Goal: Task Accomplishment & Management: Manage account settings

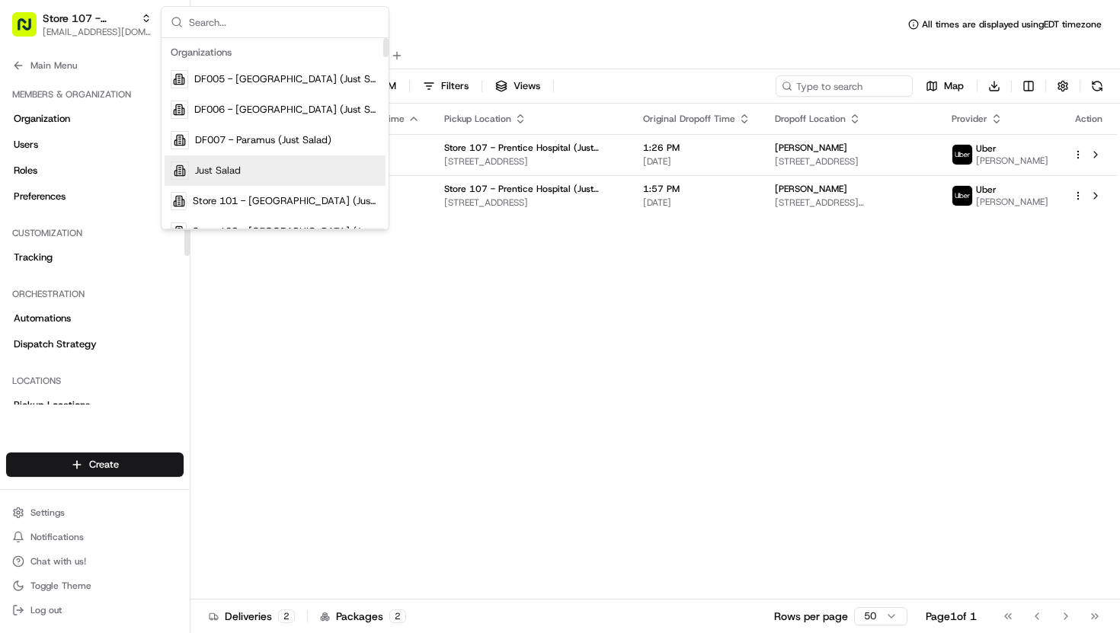
click at [299, 407] on div "Status Original Pickup Time Pickup Location Original Dropoff Time Dropoff Locat…" at bounding box center [653, 352] width 926 height 496
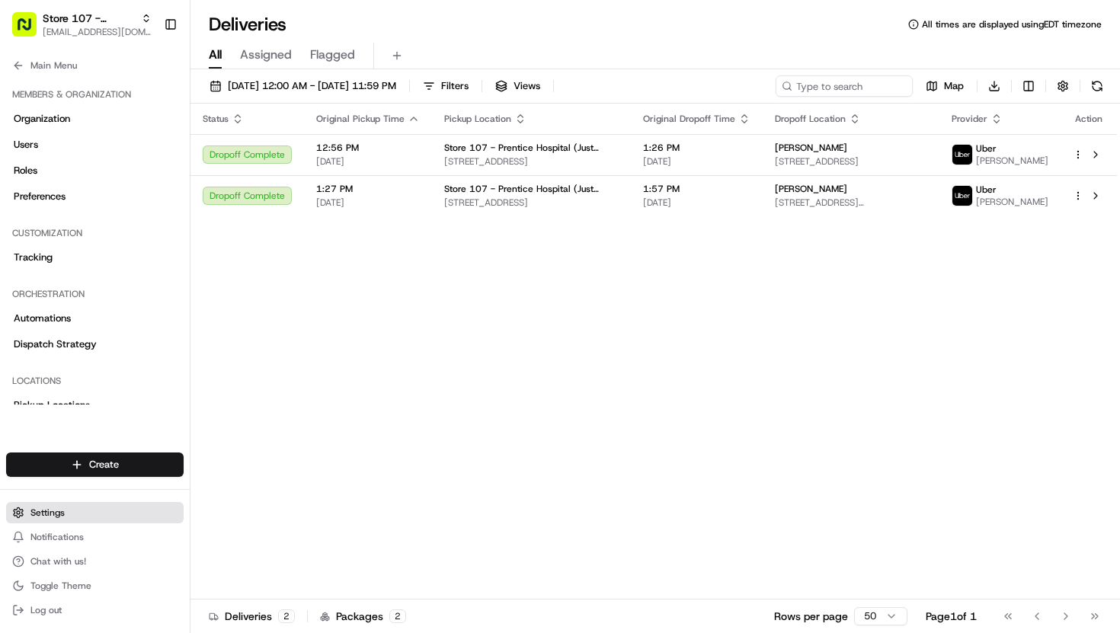
click at [65, 507] on button "Settings" at bounding box center [94, 512] width 177 height 21
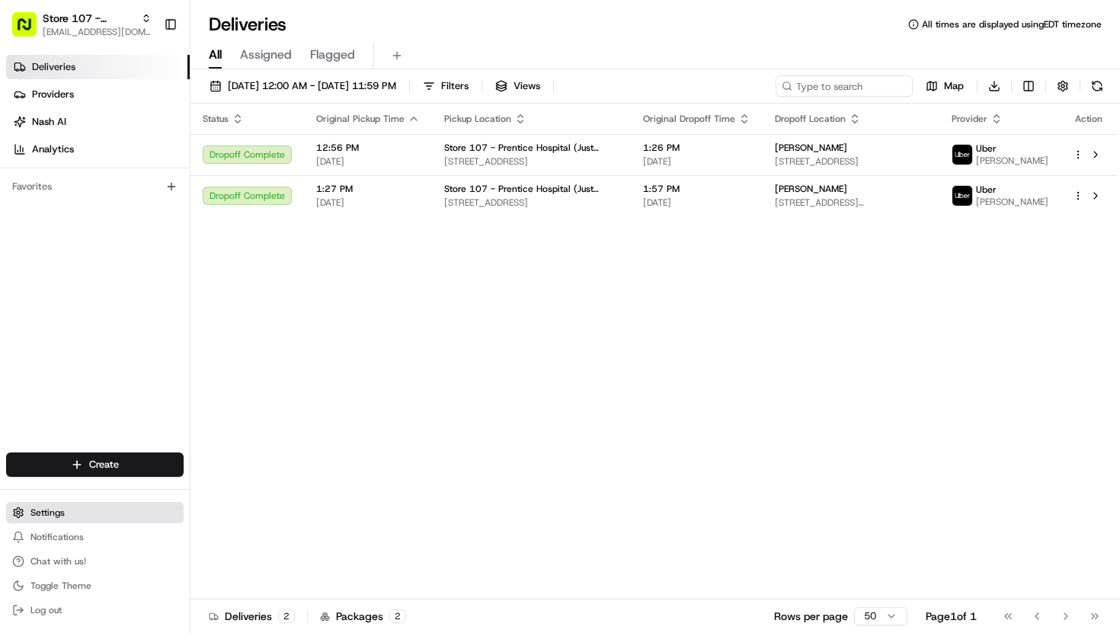
click at [34, 516] on span "Settings" at bounding box center [47, 512] width 34 height 12
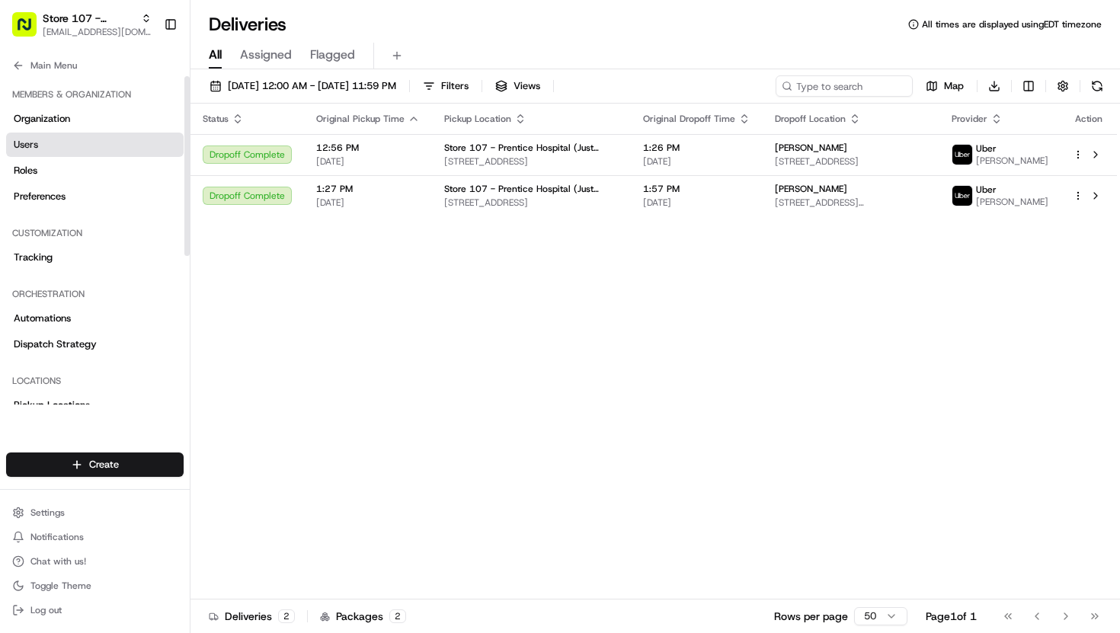
click at [27, 148] on span "Users" at bounding box center [26, 145] width 24 height 14
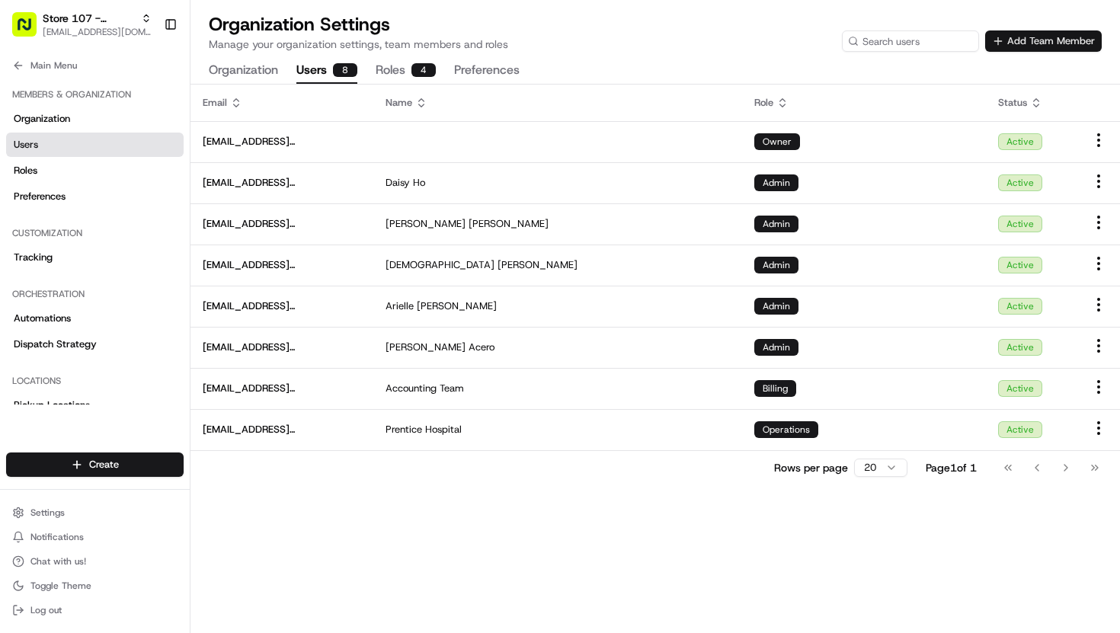
click at [1027, 40] on button "Add Team Member" at bounding box center [1043, 40] width 117 height 21
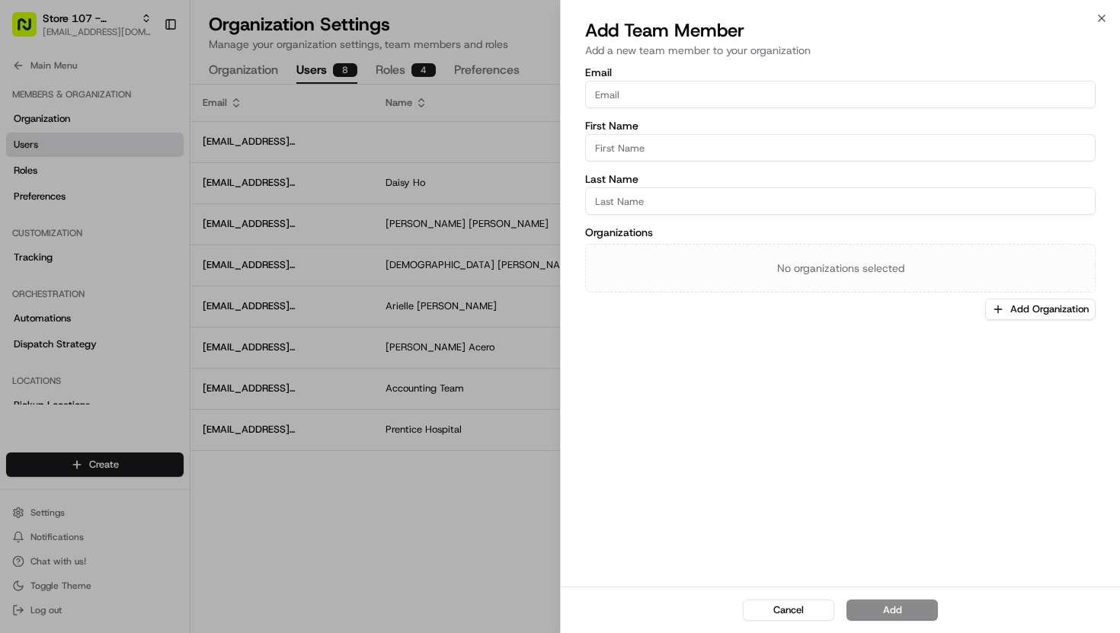
click at [960, 94] on input "Email" at bounding box center [840, 94] width 510 height 27
type input "[EMAIL_ADDRESS][DOMAIN_NAME]"
type input "[PERSON_NAME]"
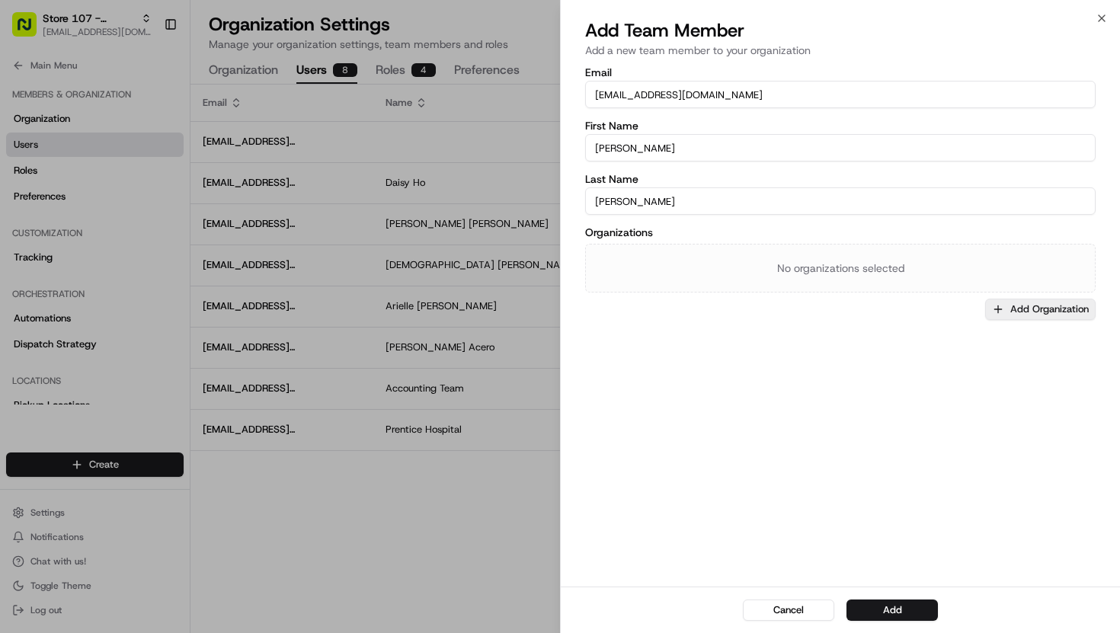
type input "[PERSON_NAME]"
click at [998, 314] on icon "button" at bounding box center [998, 309] width 12 height 12
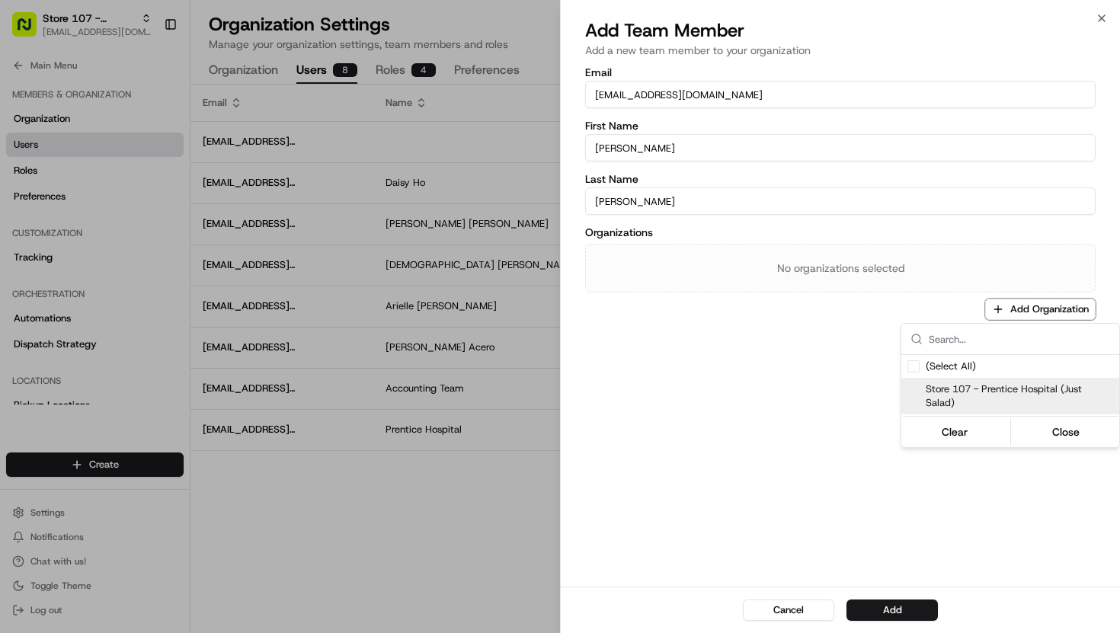
click at [992, 396] on span "Store 107 - Prentice Hospital (Just Salad)" at bounding box center [1018, 395] width 187 height 27
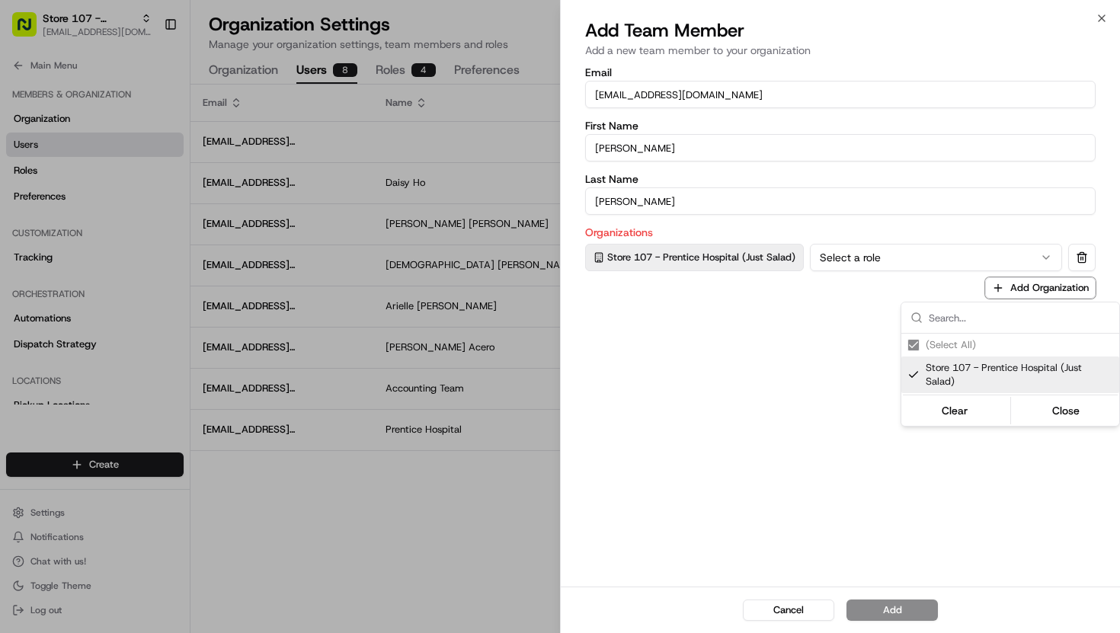
click at [899, 268] on div at bounding box center [560, 316] width 1120 height 633
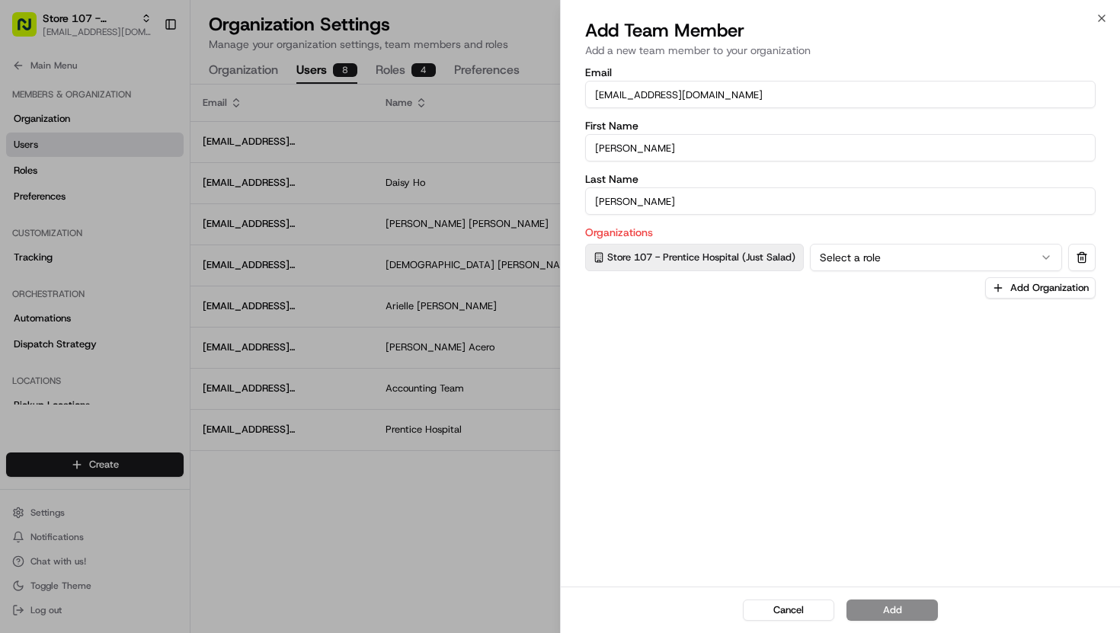
click at [896, 263] on button "Select a role" at bounding box center [936, 257] width 252 height 27
click at [890, 618] on button "Add" at bounding box center [891, 609] width 91 height 21
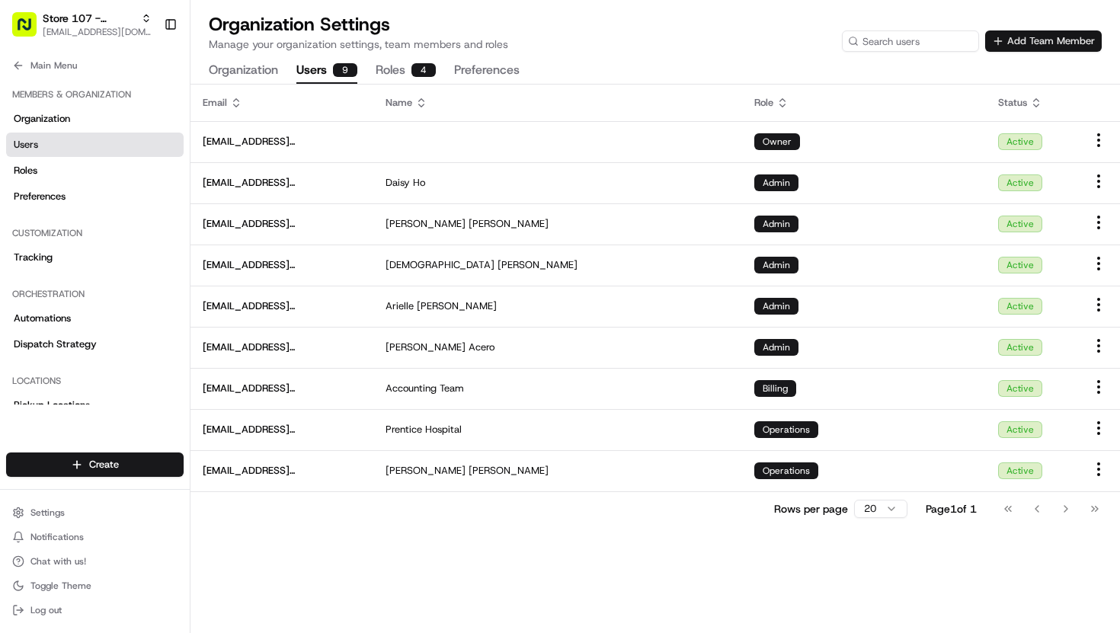
click at [1046, 43] on button "Add Team Member" at bounding box center [1043, 40] width 117 height 21
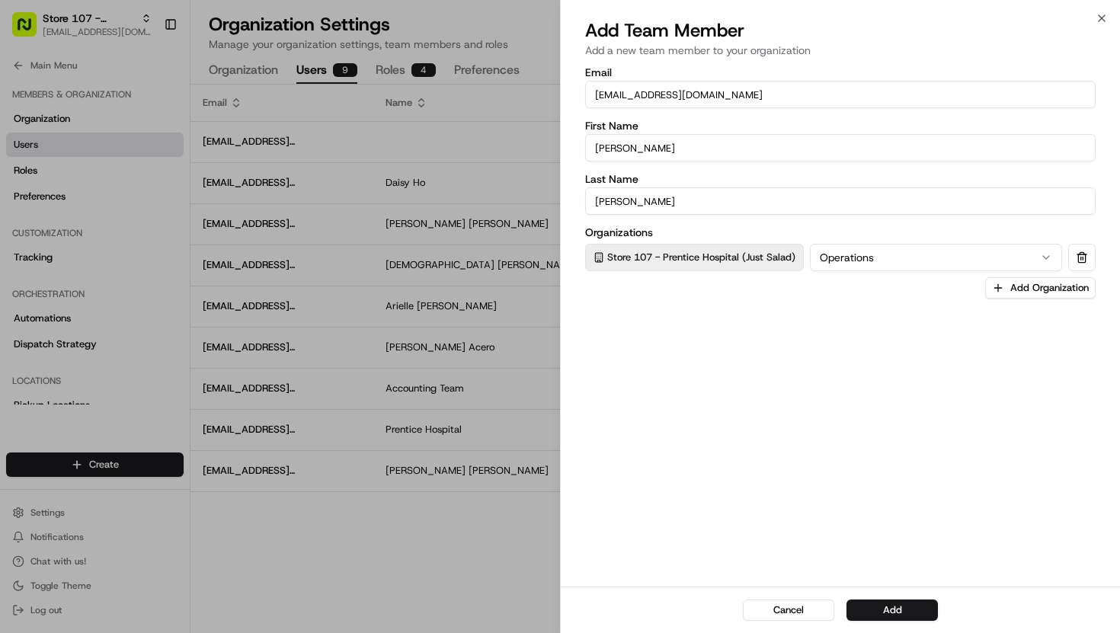
drag, startPoint x: 671, startPoint y: 204, endPoint x: 534, endPoint y: 203, distance: 137.1
click at [534, 203] on body "Store 107 - Prentice Hospital (Just Salad) [EMAIL_ADDRESS][DOMAIN_NAME] Toggle …" at bounding box center [560, 316] width 1120 height 633
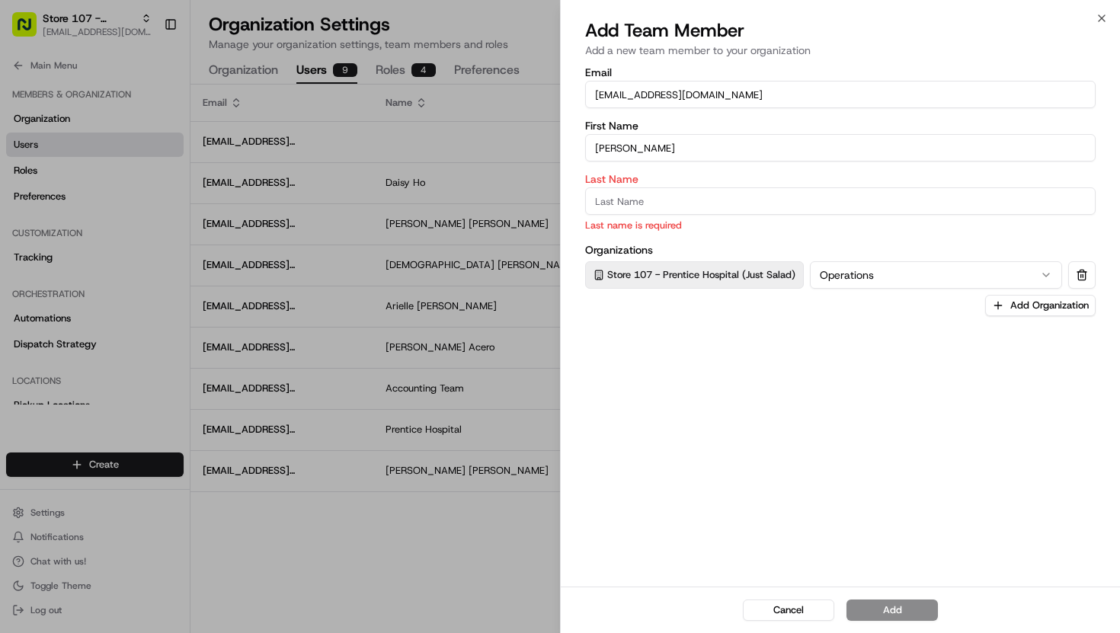
drag, startPoint x: 650, startPoint y: 152, endPoint x: 488, endPoint y: 139, distance: 162.0
click at [488, 139] on body "Store 107 - Prentice Hospital (Just Salad) [EMAIL_ADDRESS][DOMAIN_NAME] Toggle …" at bounding box center [560, 316] width 1120 height 633
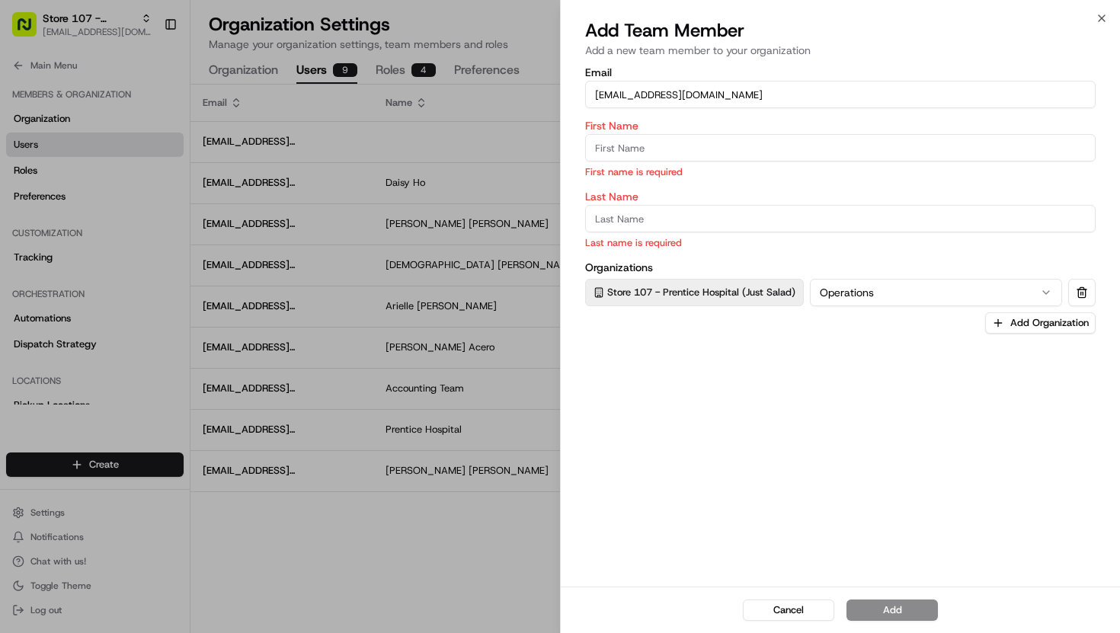
drag, startPoint x: 640, startPoint y: 97, endPoint x: 557, endPoint y: 87, distance: 82.9
click at [557, 87] on body "Store 107 - Prentice Hospital (Just Salad) [EMAIL_ADDRESS][DOMAIN_NAME] Toggle …" at bounding box center [560, 316] width 1120 height 633
type input "[EMAIL_ADDRESS][DOMAIN_NAME]"
click at [605, 146] on input "First Name" at bounding box center [840, 147] width 510 height 27
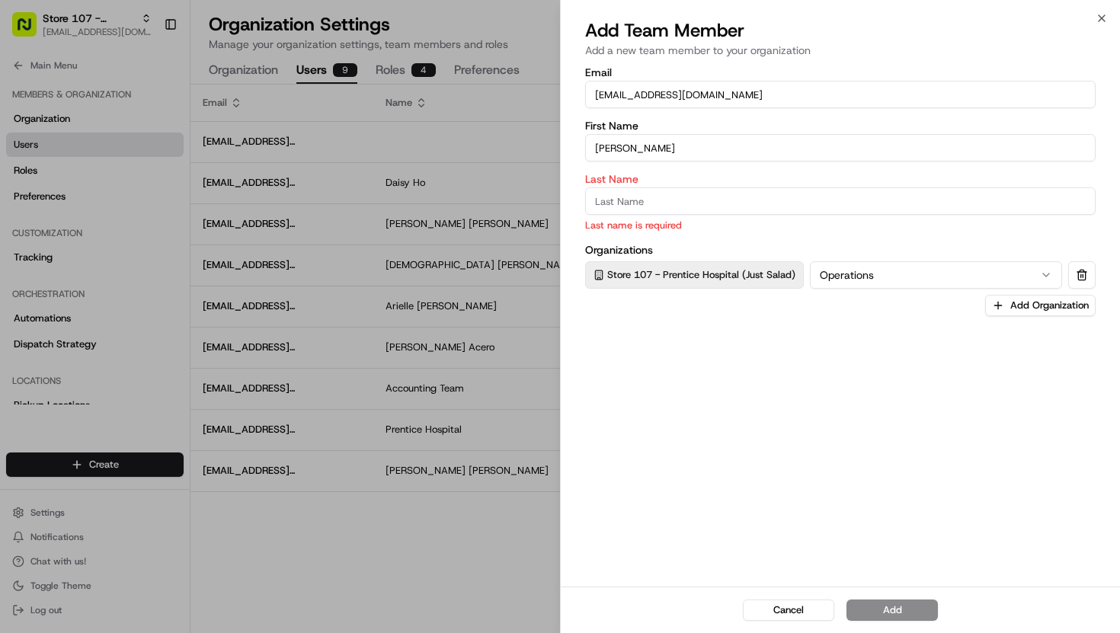
type input "[PERSON_NAME]"
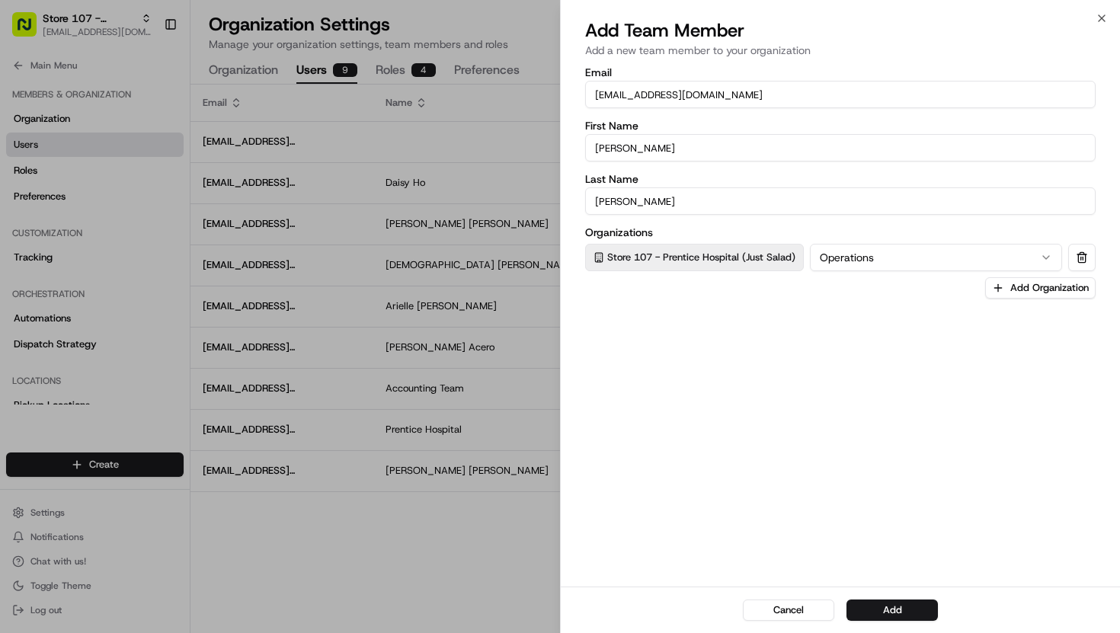
type input "[PERSON_NAME]"
click at [894, 615] on button "Add" at bounding box center [891, 609] width 91 height 21
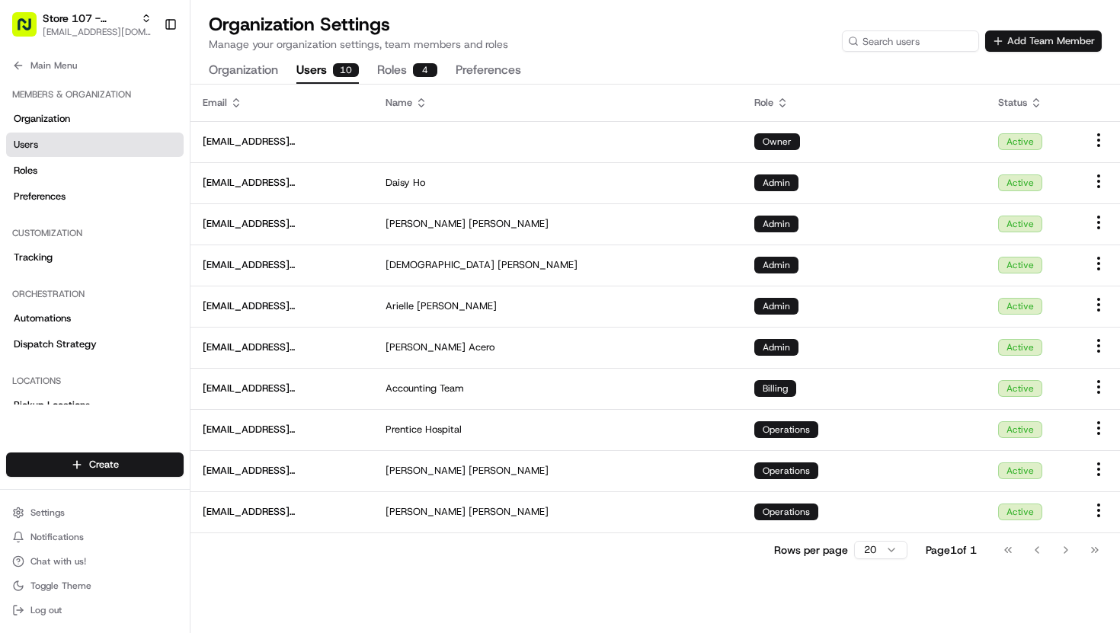
click at [1041, 38] on button "Add Team Member" at bounding box center [1043, 40] width 117 height 21
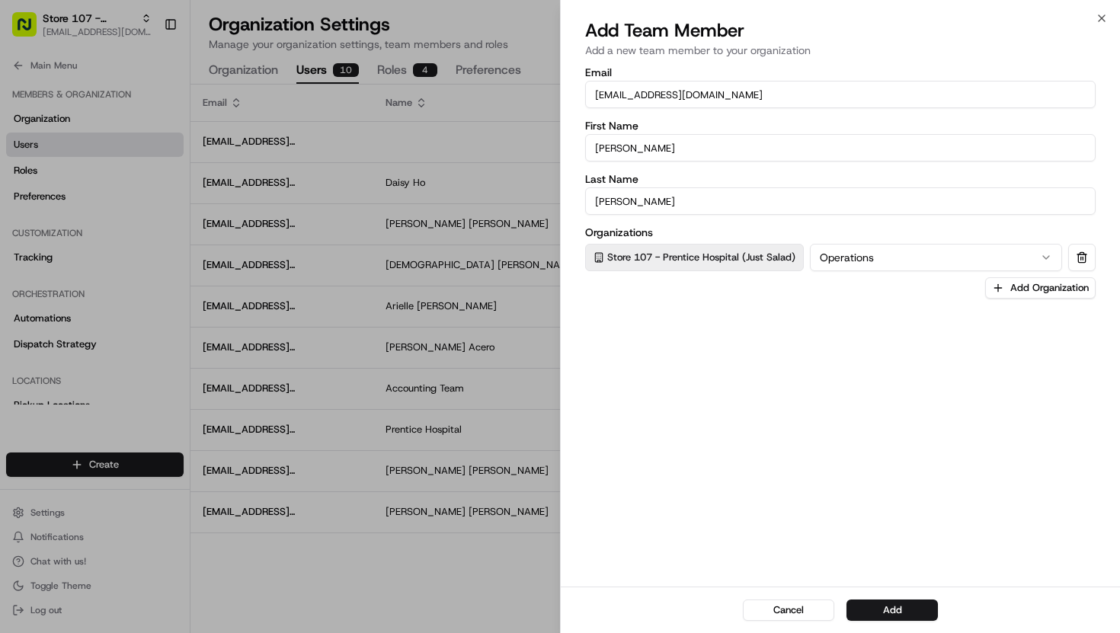
drag, startPoint x: 637, startPoint y: 95, endPoint x: 579, endPoint y: 98, distance: 58.0
click at [579, 98] on div "Email [EMAIL_ADDRESS][DOMAIN_NAME] First Name [PERSON_NAME] Last Name [PERSON_N…" at bounding box center [840, 325] width 559 height 522
type input "[EMAIL_ADDRESS][DOMAIN_NAME]"
click at [619, 149] on input "[PERSON_NAME]" at bounding box center [840, 147] width 510 height 27
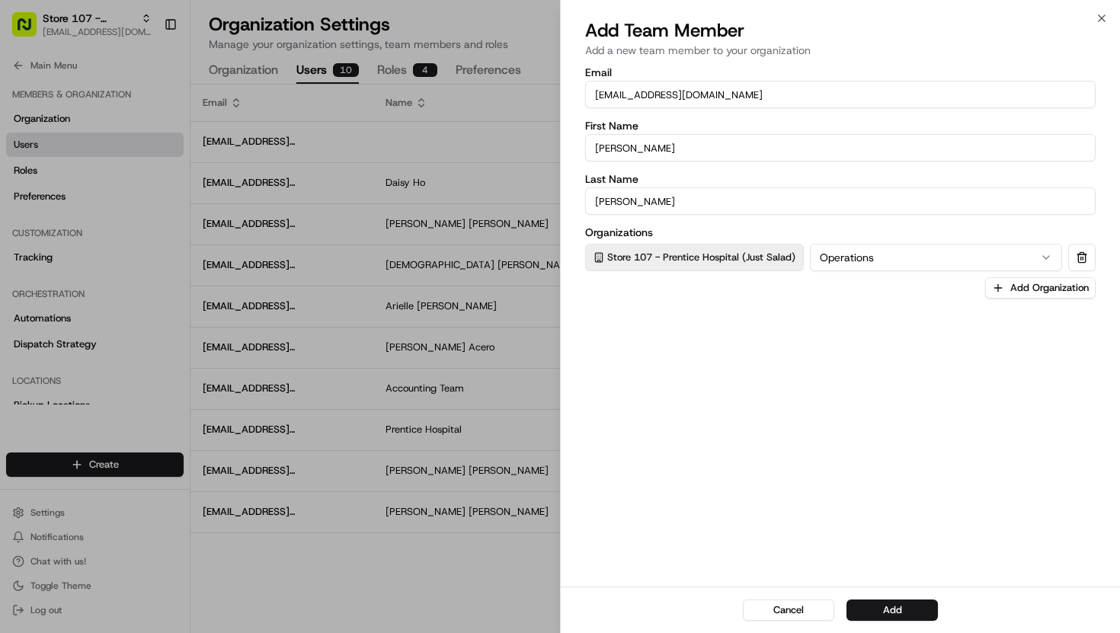
click at [619, 149] on input "[PERSON_NAME]" at bounding box center [840, 147] width 510 height 27
type input "[PERSON_NAME]"
click at [883, 613] on button "Add" at bounding box center [891, 609] width 91 height 21
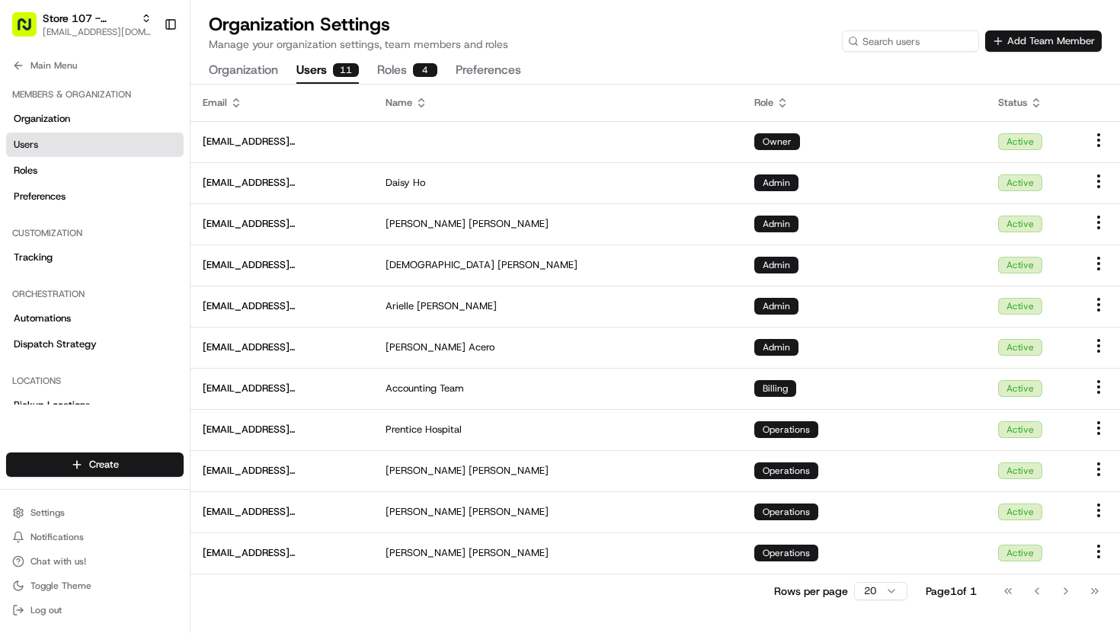
click at [1017, 43] on button "Add Team Member" at bounding box center [1043, 40] width 117 height 21
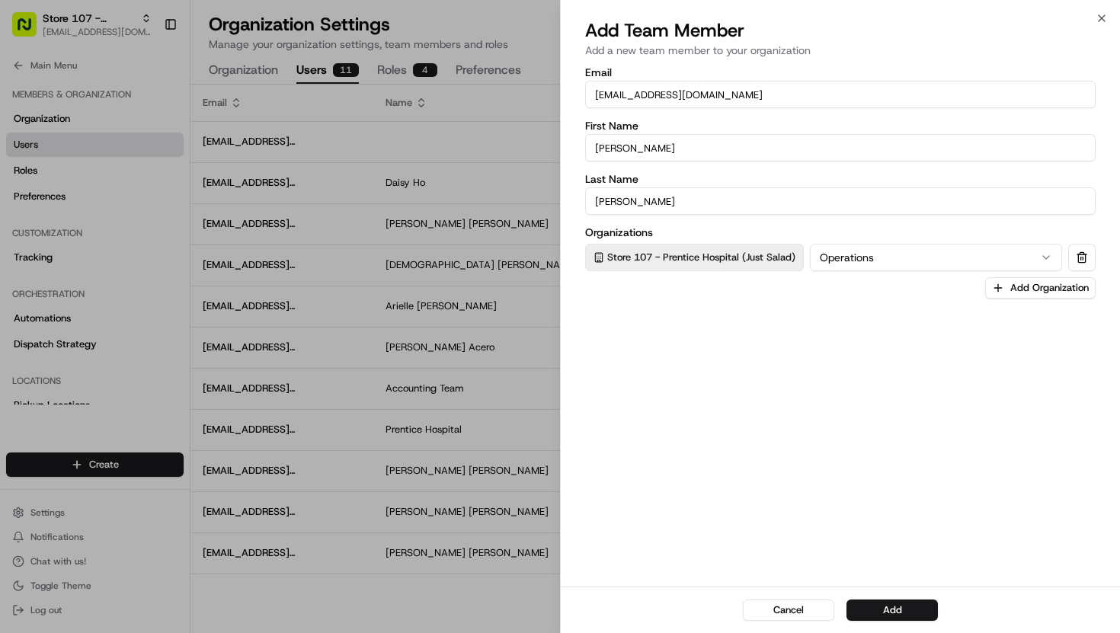
drag, startPoint x: 625, startPoint y: 98, endPoint x: 546, endPoint y: 91, distance: 78.8
click at [546, 91] on body "Store 107 - Prentice Hospital (Just Salad) [EMAIL_ADDRESS][DOMAIN_NAME] Toggle …" at bounding box center [560, 316] width 1120 height 633
type input "[EMAIL_ADDRESS][DOMAIN_NAME]"
click at [649, 148] on input "[PERSON_NAME]" at bounding box center [840, 147] width 510 height 27
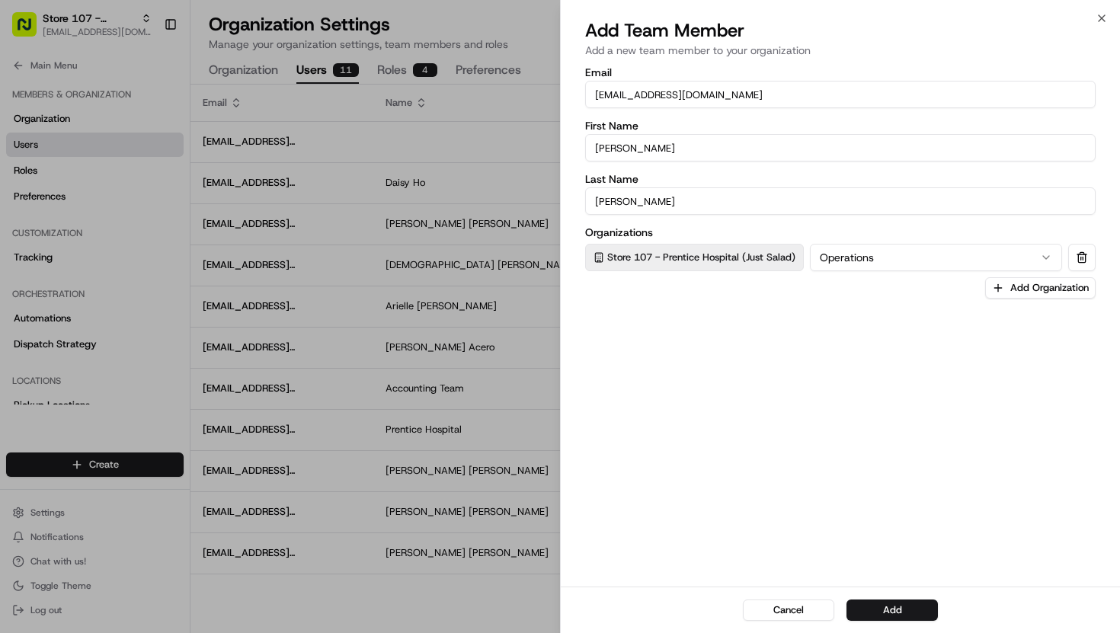
click at [649, 148] on input "[PERSON_NAME]" at bounding box center [840, 147] width 510 height 27
type input "[PERSON_NAME]"
click at [914, 612] on button "Add" at bounding box center [891, 609] width 91 height 21
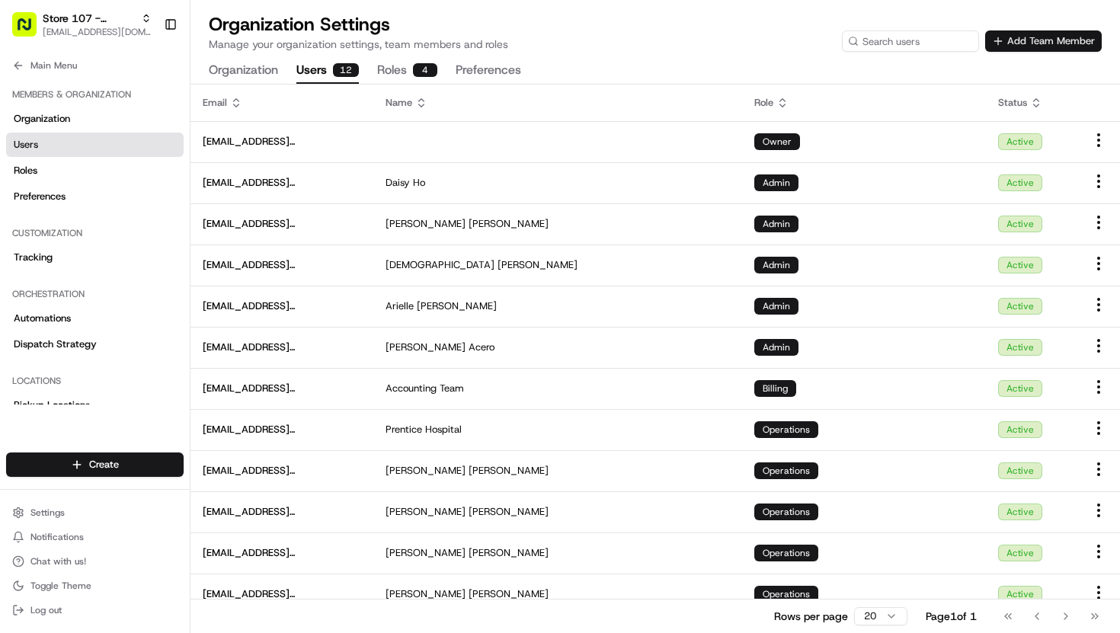
click at [1074, 48] on button "Add Team Member" at bounding box center [1043, 40] width 117 height 21
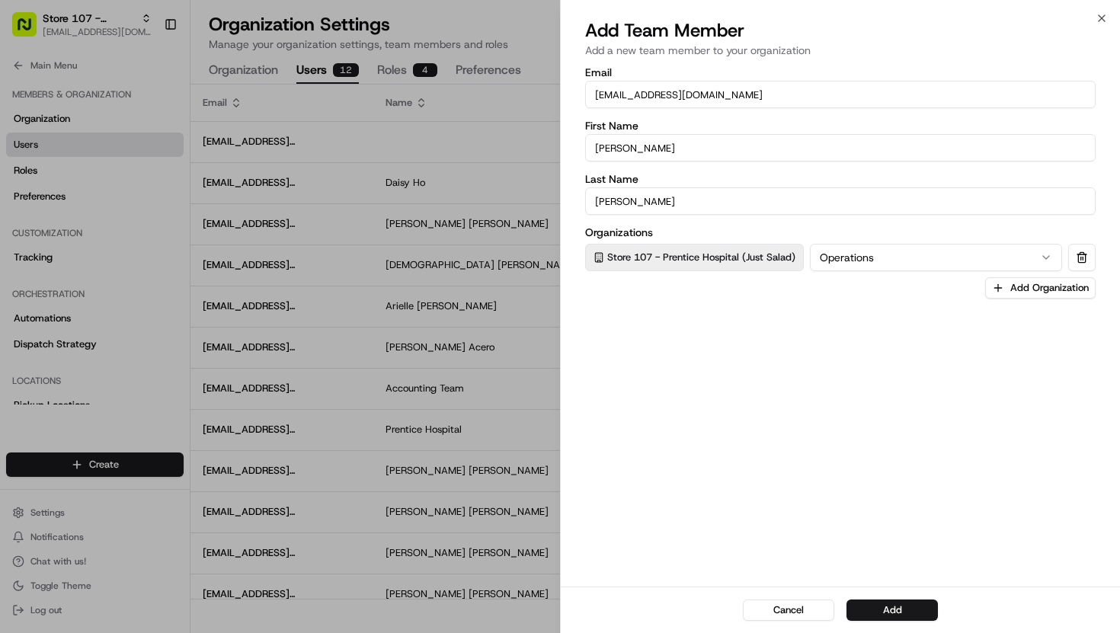
click at [724, 91] on input "[EMAIL_ADDRESS][DOMAIN_NAME]" at bounding box center [840, 94] width 510 height 27
type input "M"
type input "[EMAIL_ADDRESS][DOMAIN_NAME]"
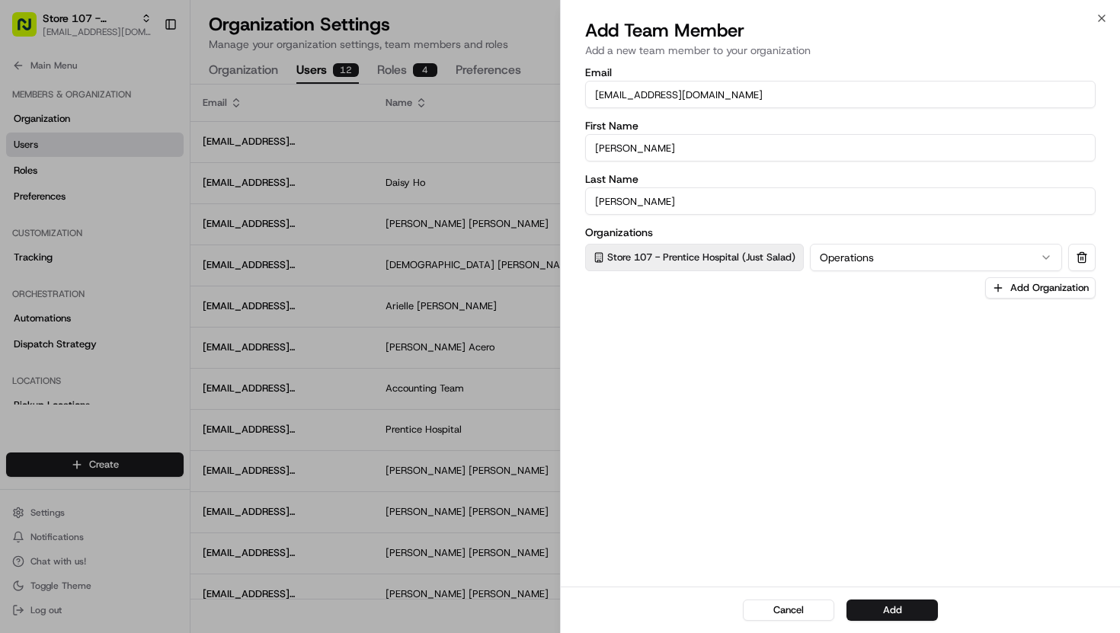
type input "[PERSON_NAME]"
click at [913, 613] on button "Add" at bounding box center [891, 609] width 91 height 21
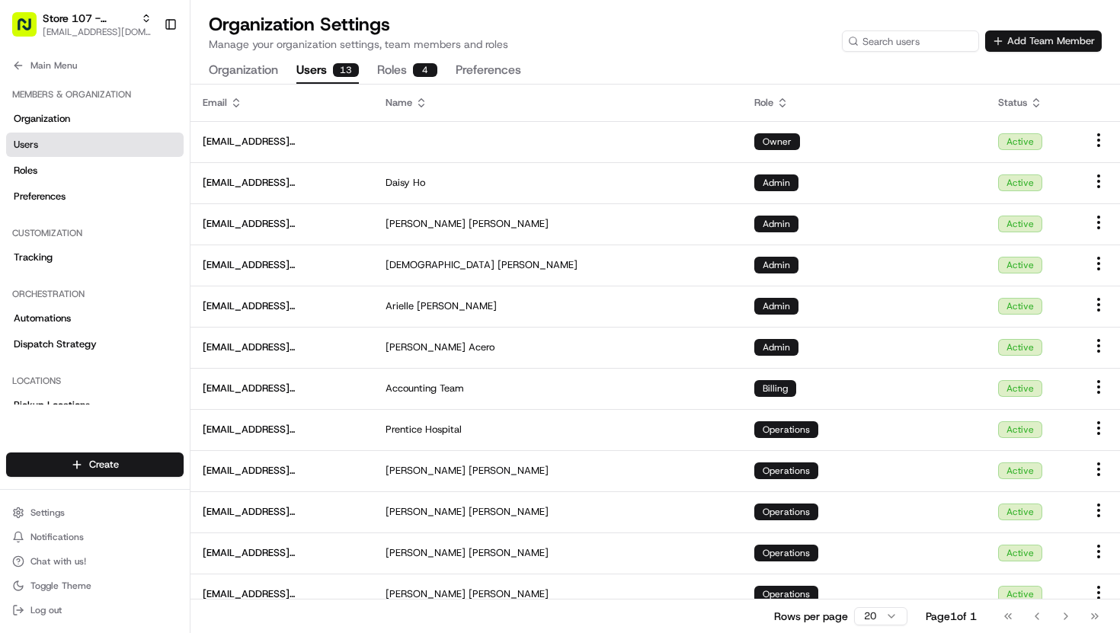
click at [1040, 40] on button "Add Team Member" at bounding box center [1043, 40] width 117 height 21
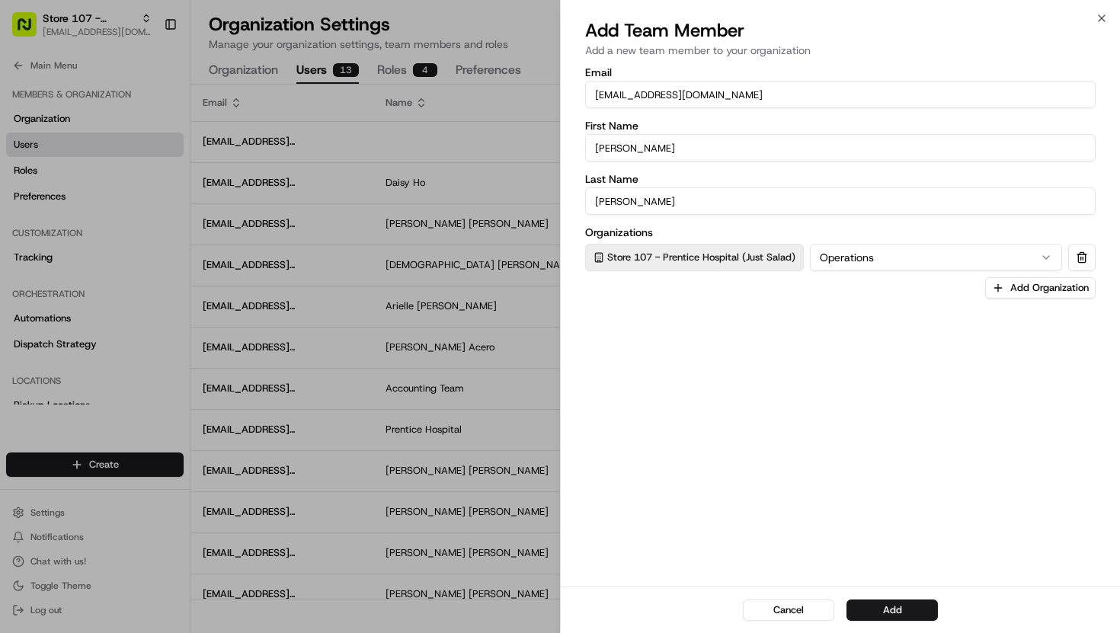
click at [708, 101] on input "[EMAIL_ADDRESS][DOMAIN_NAME]" at bounding box center [840, 94] width 510 height 27
click at [708, 100] on input "[EMAIL_ADDRESS][DOMAIN_NAME]" at bounding box center [840, 94] width 510 height 27
type input "[EMAIL_ADDRESS][DOMAIN_NAME]"
type input "Ze Dasia"
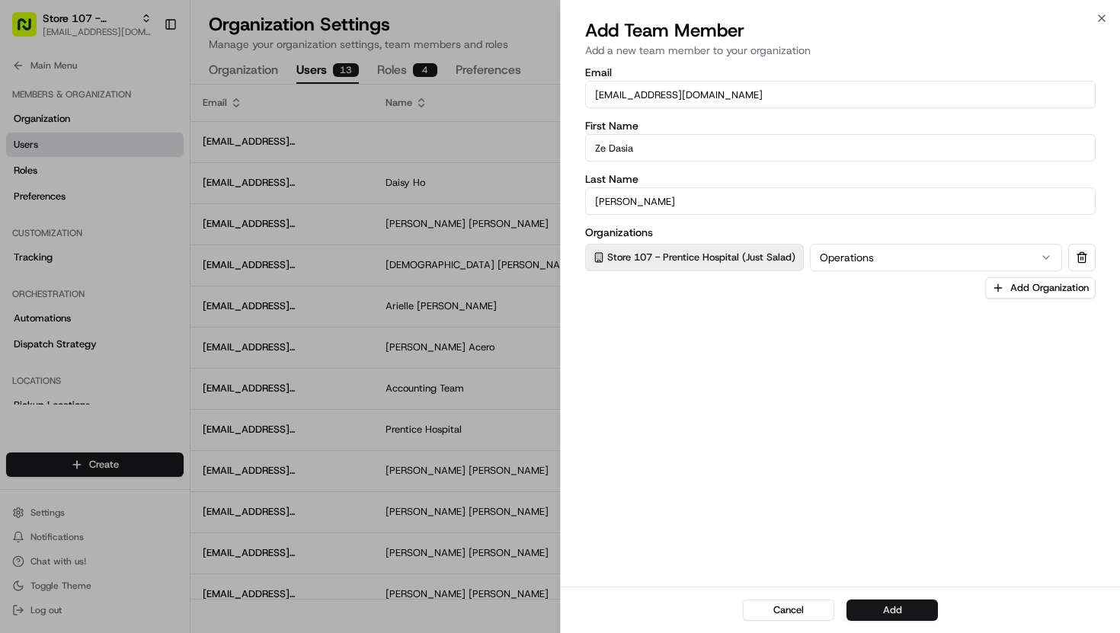
type input "[PERSON_NAME]"
click at [918, 599] on button "Add" at bounding box center [891, 609] width 91 height 21
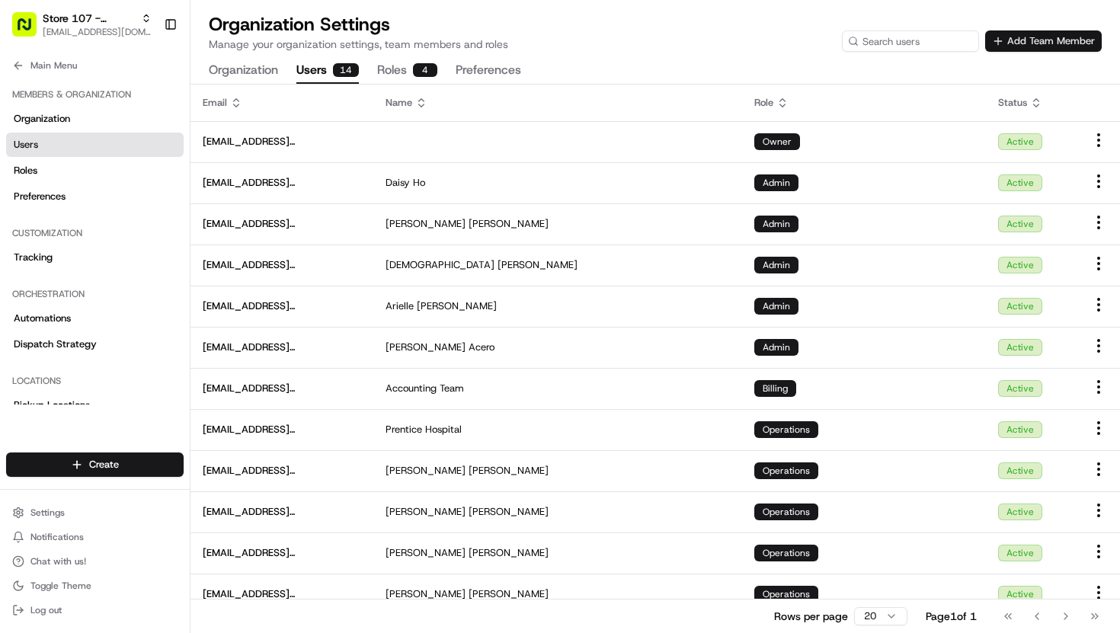
click at [1076, 43] on button "Add Team Member" at bounding box center [1043, 40] width 117 height 21
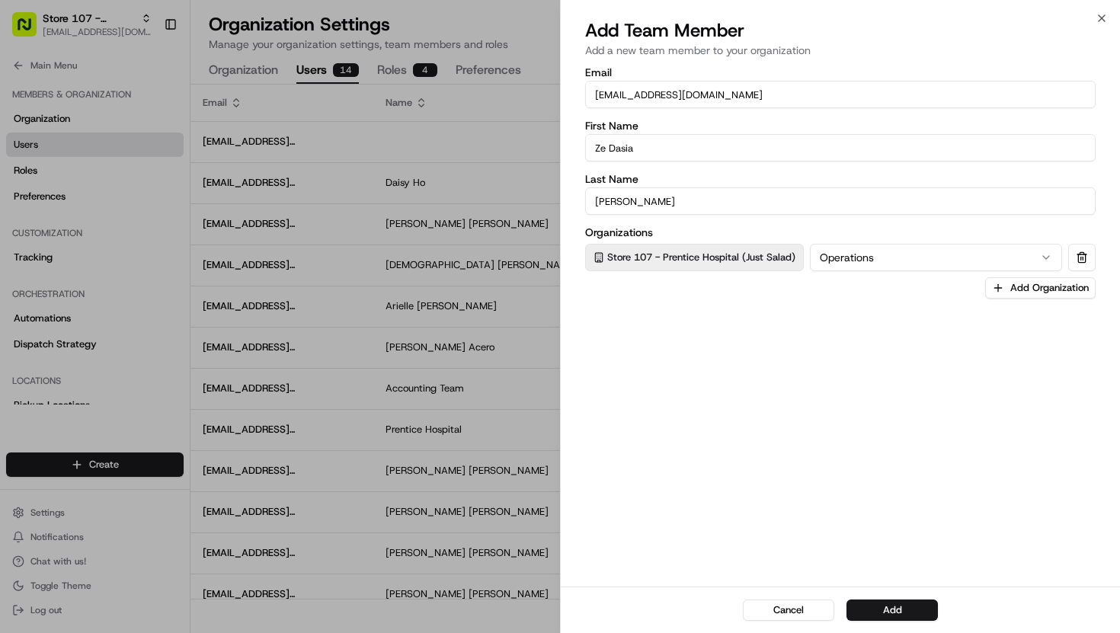
click at [692, 92] on input "[EMAIL_ADDRESS][DOMAIN_NAME]" at bounding box center [840, 94] width 510 height 27
type input "[EMAIL_ADDRESS][DOMAIN_NAME]"
type input "[PERSON_NAME]"
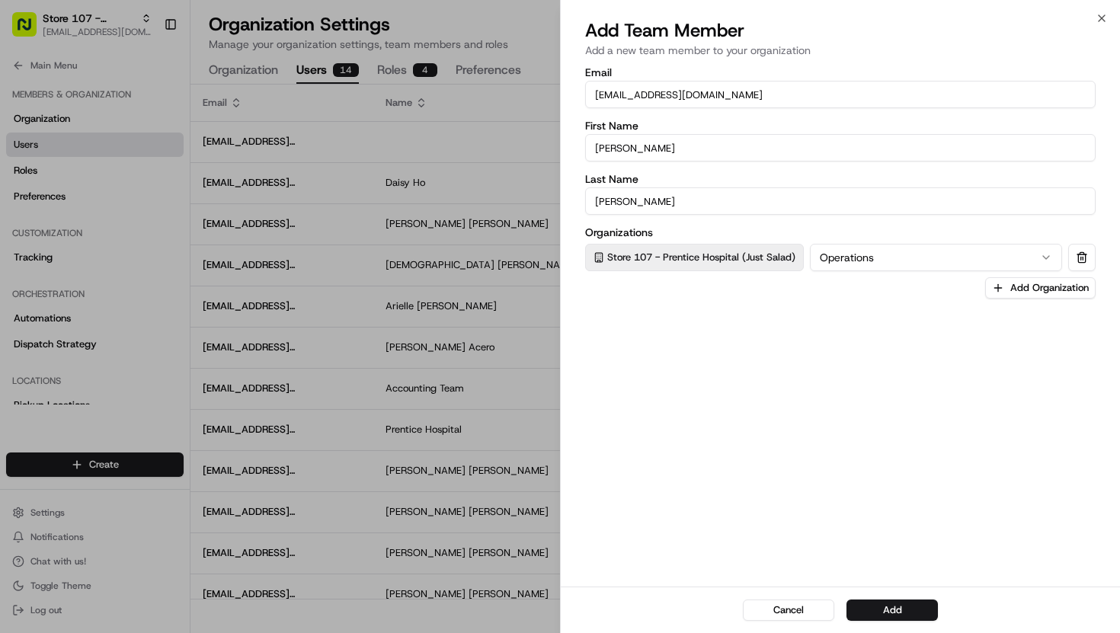
type input "[PERSON_NAME]"
click at [863, 608] on button "Add" at bounding box center [891, 609] width 91 height 21
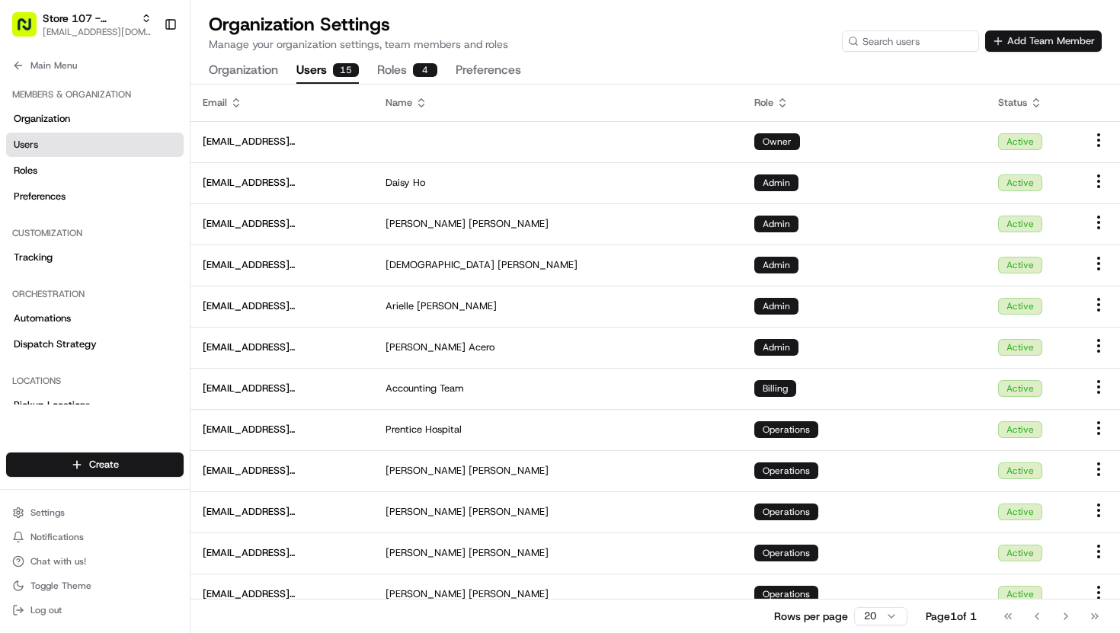
click at [1084, 43] on button "Add Team Member" at bounding box center [1043, 40] width 117 height 21
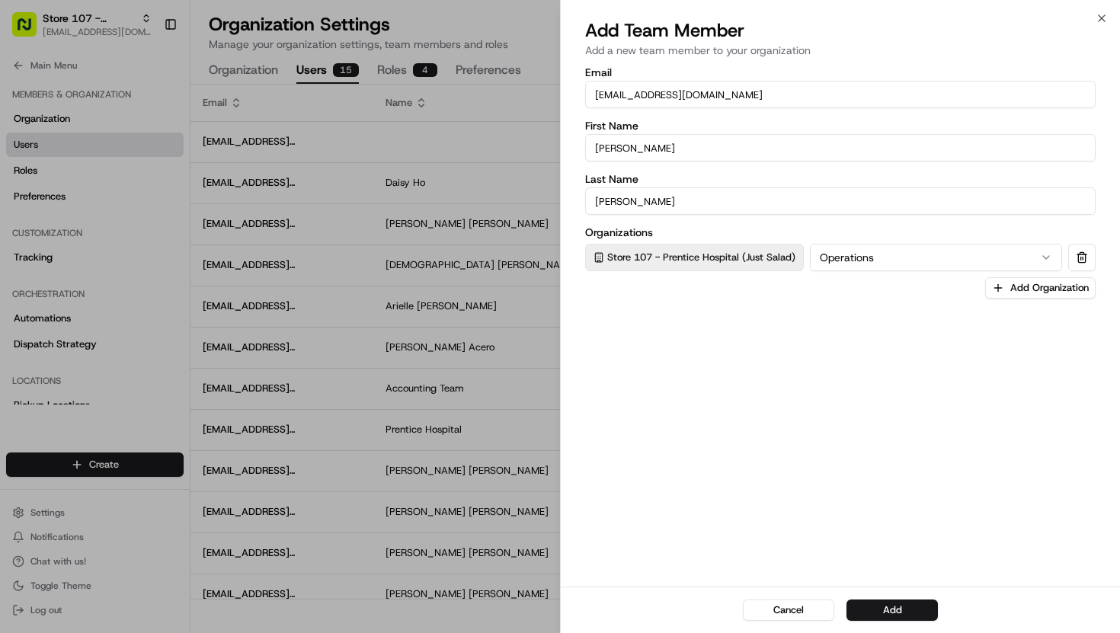
click at [672, 93] on input "[EMAIL_ADDRESS][DOMAIN_NAME]" at bounding box center [840, 94] width 510 height 27
type input "[EMAIL_ADDRESS][DOMAIN_NAME]"
click at [638, 153] on input "[PERSON_NAME]" at bounding box center [840, 147] width 510 height 27
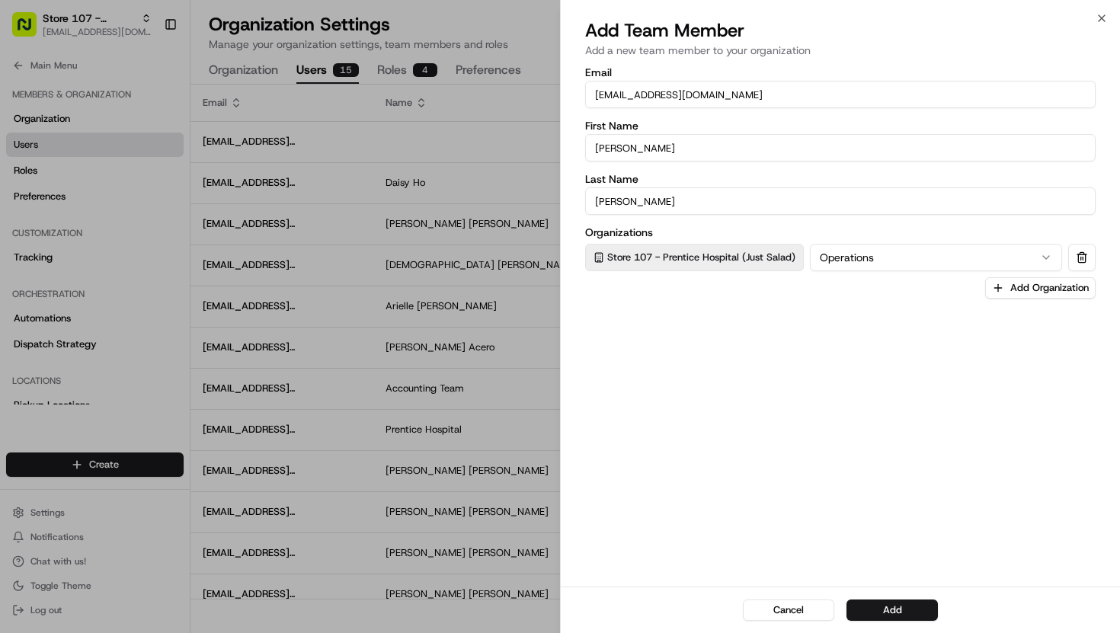
click at [638, 153] on input "[PERSON_NAME]" at bounding box center [840, 147] width 510 height 27
type input "Mia"
type input "Toms"
click at [905, 605] on button "Add" at bounding box center [891, 609] width 91 height 21
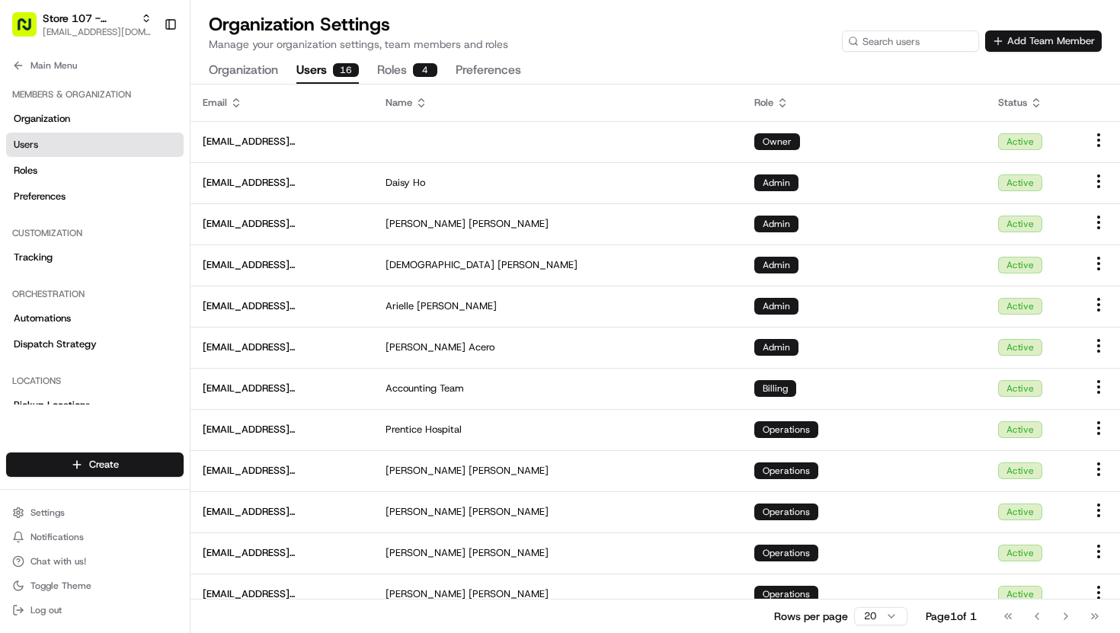
click at [1017, 42] on button "Add Team Member" at bounding box center [1043, 40] width 117 height 21
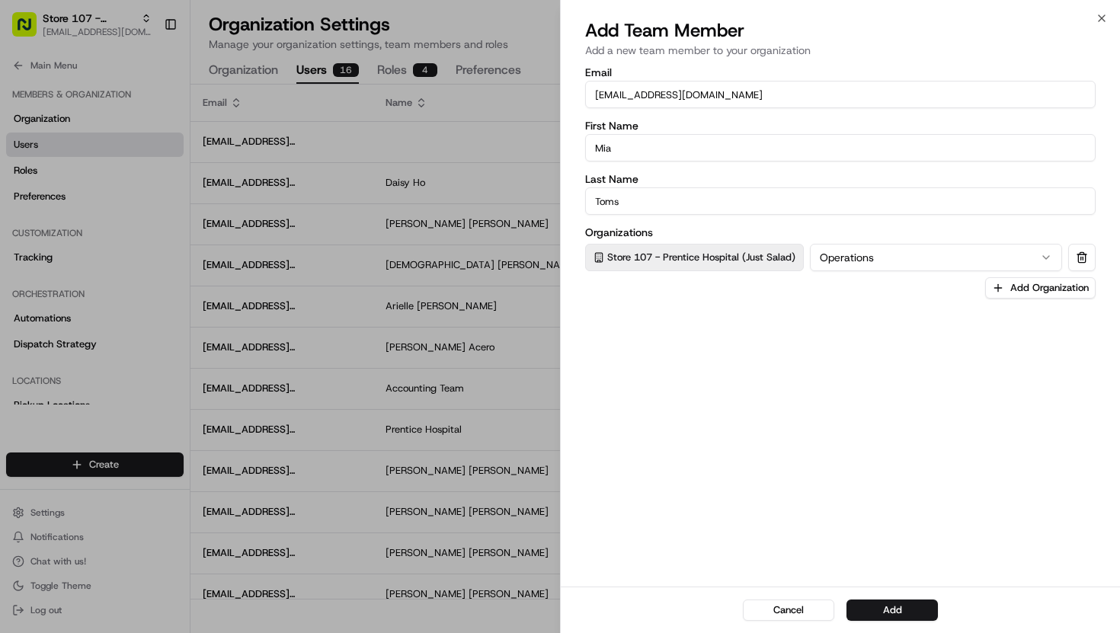
click at [722, 92] on input "[EMAIL_ADDRESS][DOMAIN_NAME]" at bounding box center [840, 94] width 510 height 27
type input "[EMAIL_ADDRESS][DOMAIN_NAME]"
type input "Winnie"
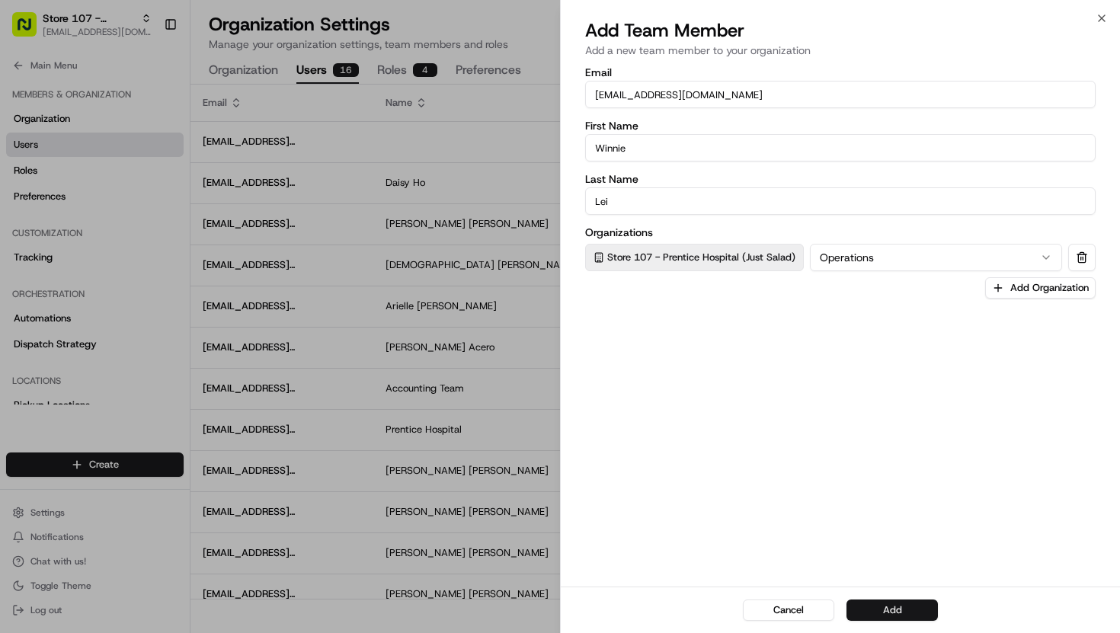
type input "Lei"
click at [868, 603] on button "Add" at bounding box center [891, 609] width 91 height 21
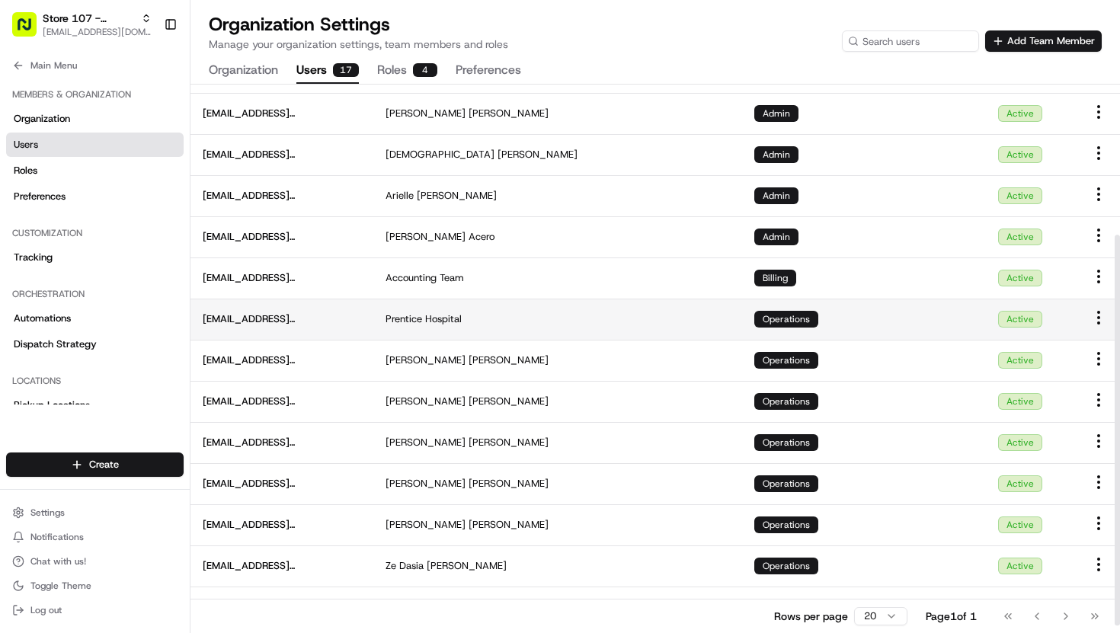
scroll to position [222, 0]
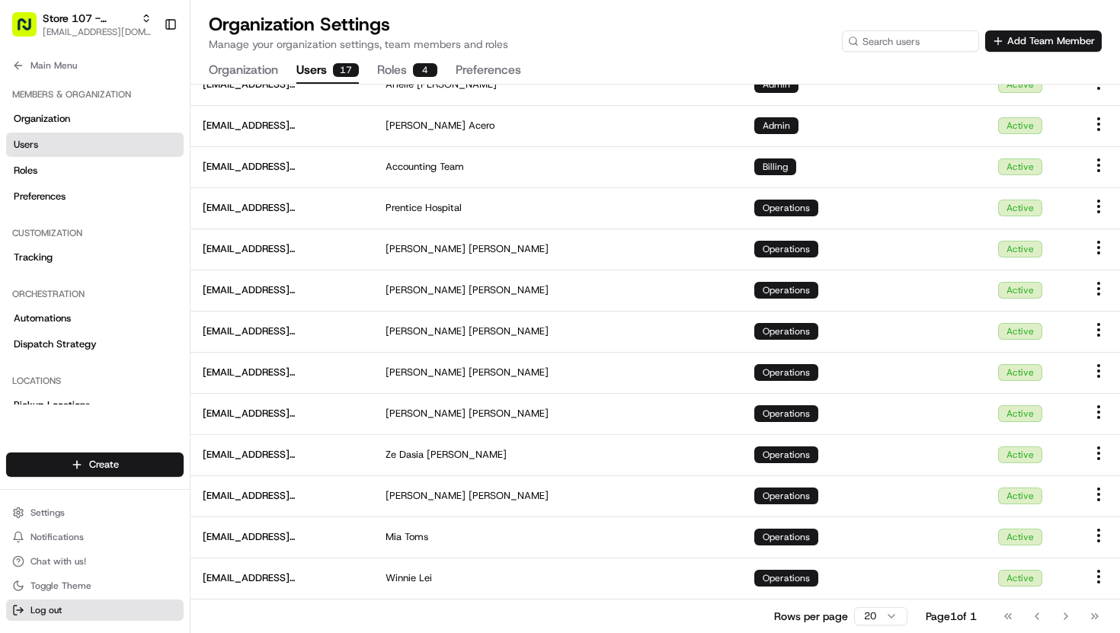
click at [41, 610] on span "Log out" at bounding box center [45, 610] width 31 height 12
